Goal: Task Accomplishment & Management: Manage account settings

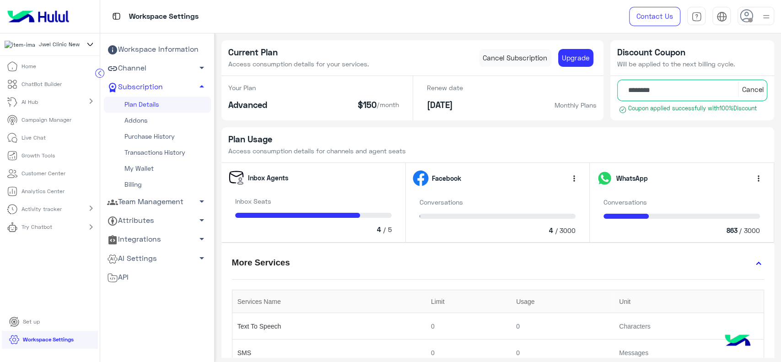
click at [145, 167] on link "My Wallet" at bounding box center [157, 169] width 107 height 16
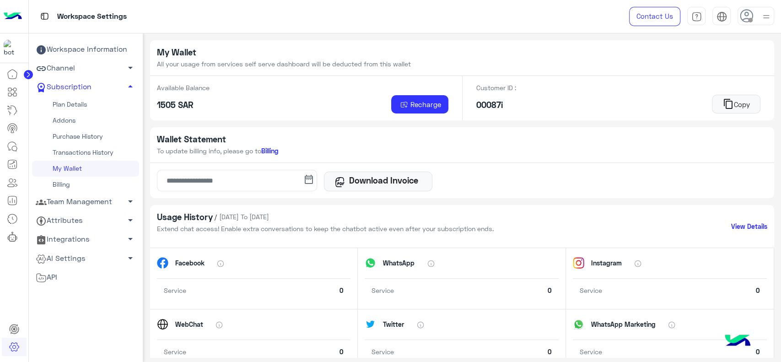
click at [59, 306] on ul "Workspace Information Channel arrow_drop_down Subscription arrow_drop_up Plan D…" at bounding box center [85, 184] width 107 height 288
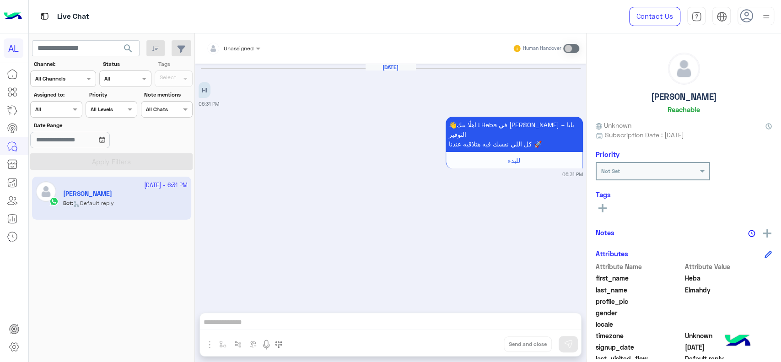
click at [15, 15] on img at bounding box center [13, 16] width 18 height 19
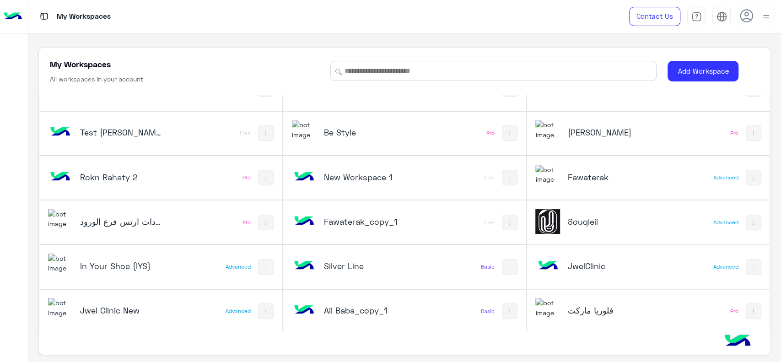
scroll to position [3, 0]
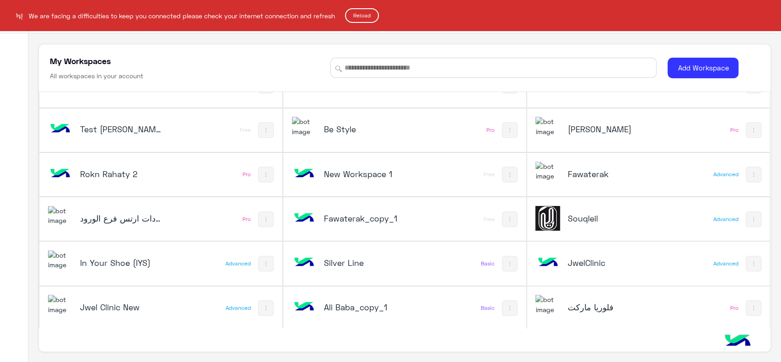
click at [362, 19] on button "Reload" at bounding box center [362, 15] width 34 height 15
